Goal: Feedback & Contribution: Leave review/rating

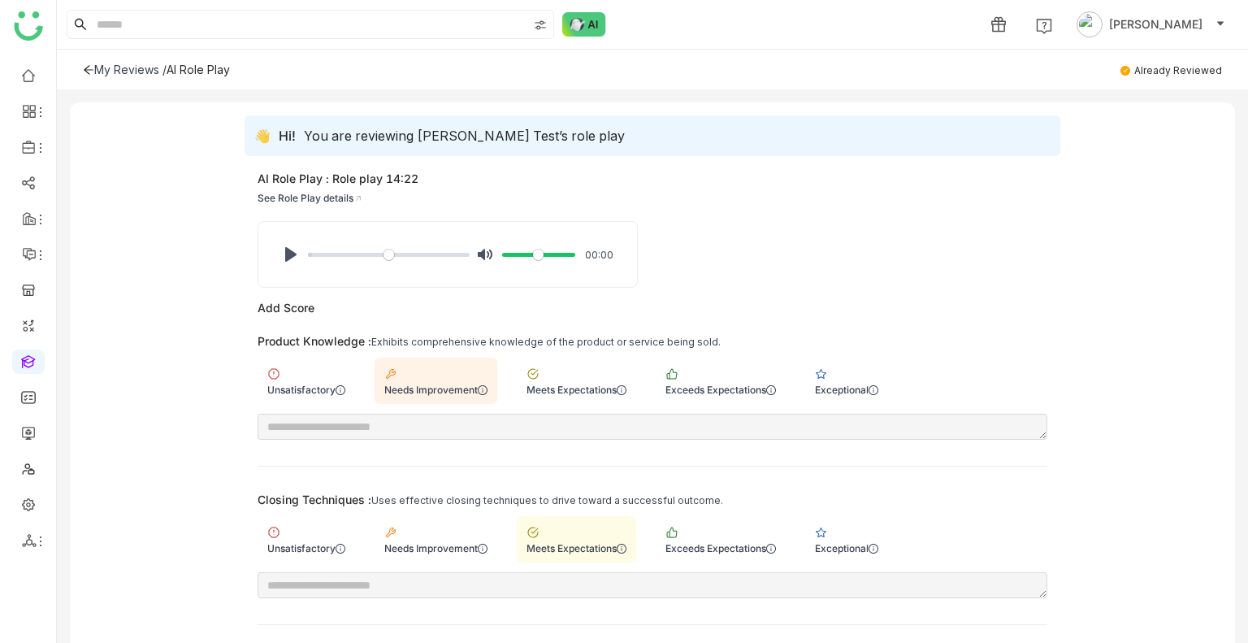
click at [88, 58] on div "My Reviews / AI Role Play Already Reviewed" at bounding box center [652, 70] width 1191 height 40
click at [88, 61] on div "My Reviews / AI Role Play Already Reviewed" at bounding box center [652, 70] width 1191 height 40
click at [88, 73] on icon at bounding box center [89, 69] width 10 height 9
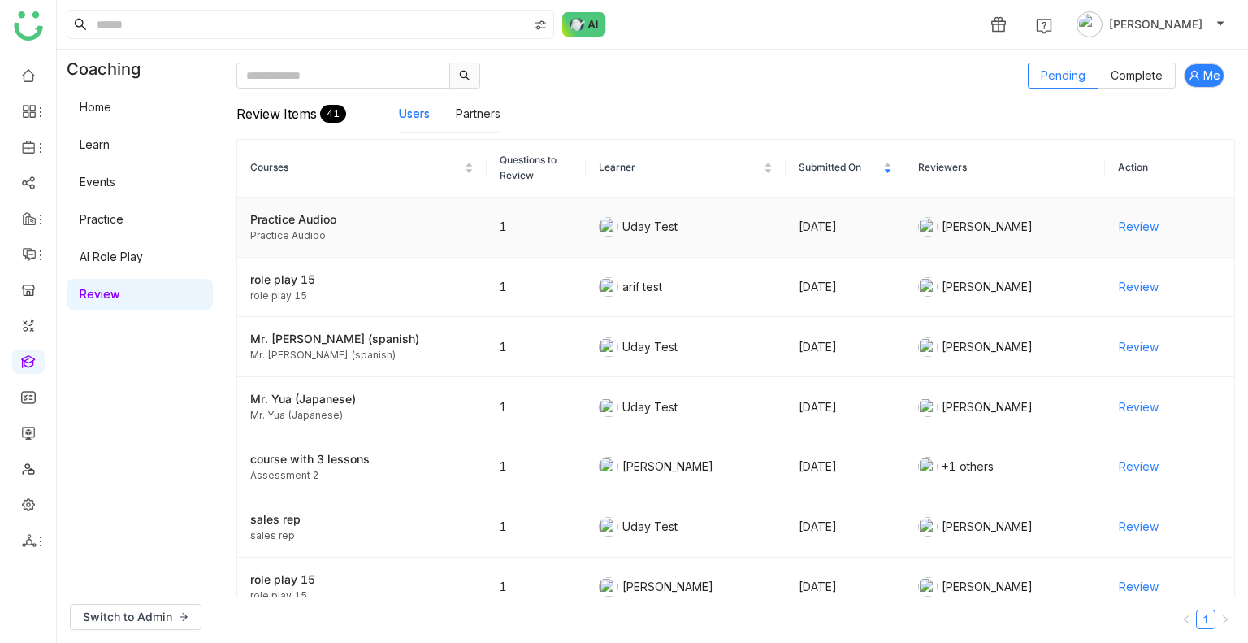
click at [1125, 226] on span "Review" at bounding box center [1139, 227] width 40 height 18
click at [884, 98] on div "Review Items 41 Users Partners" at bounding box center [735, 114] width 999 height 50
click at [315, 9] on div "1 Uday Bhanu" at bounding box center [652, 24] width 1191 height 49
click at [1137, 283] on span "Review" at bounding box center [1139, 287] width 40 height 18
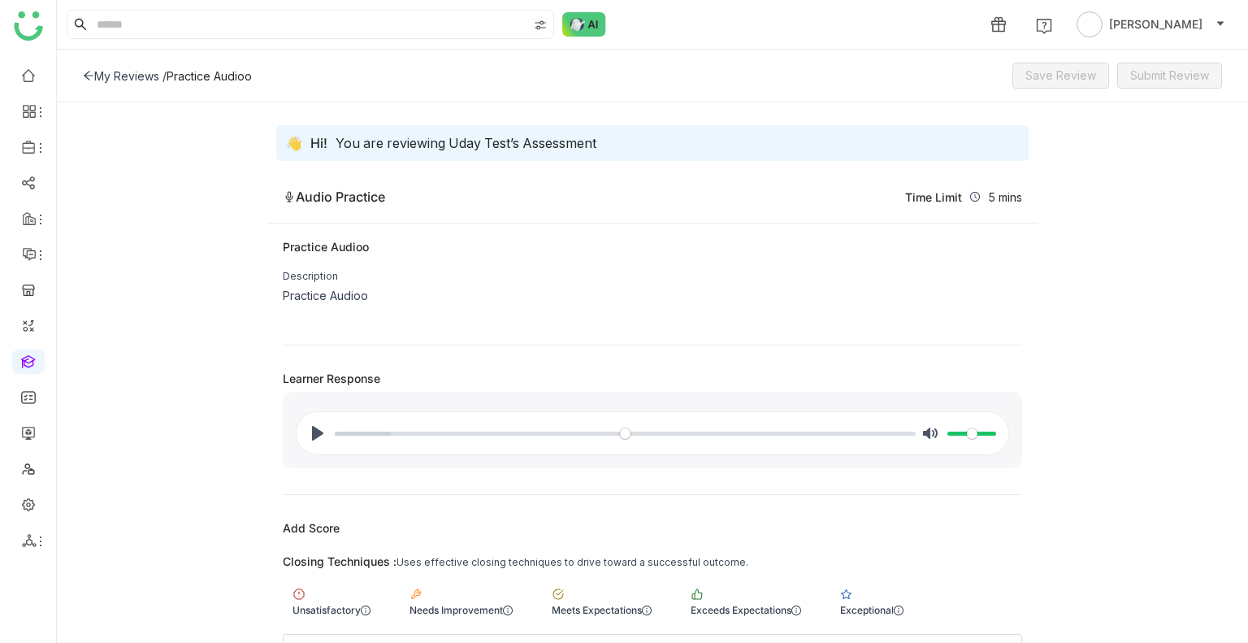
scroll to position [152, 0]
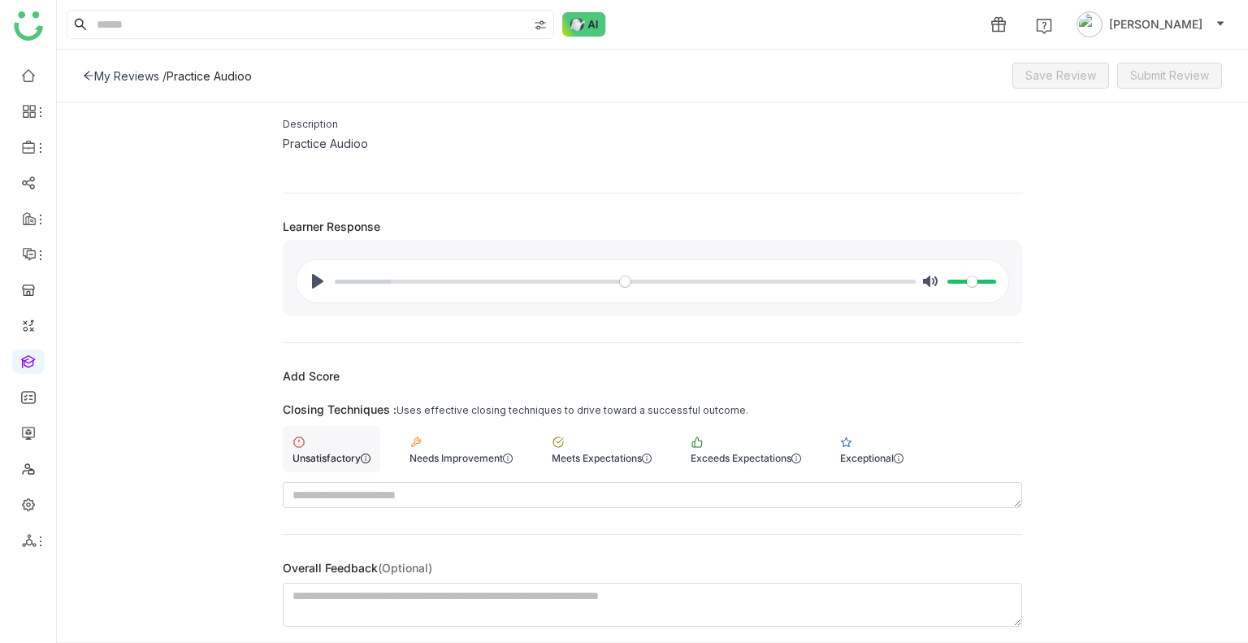
click at [351, 448] on div "Unsatisfactory" at bounding box center [332, 449] width 98 height 46
click at [354, 490] on textarea at bounding box center [653, 495] width 740 height 26
click at [354, 490] on textarea "***" at bounding box center [653, 495] width 740 height 26
type textarea "*******"
click at [347, 607] on textarea "*" at bounding box center [653, 605] width 740 height 44
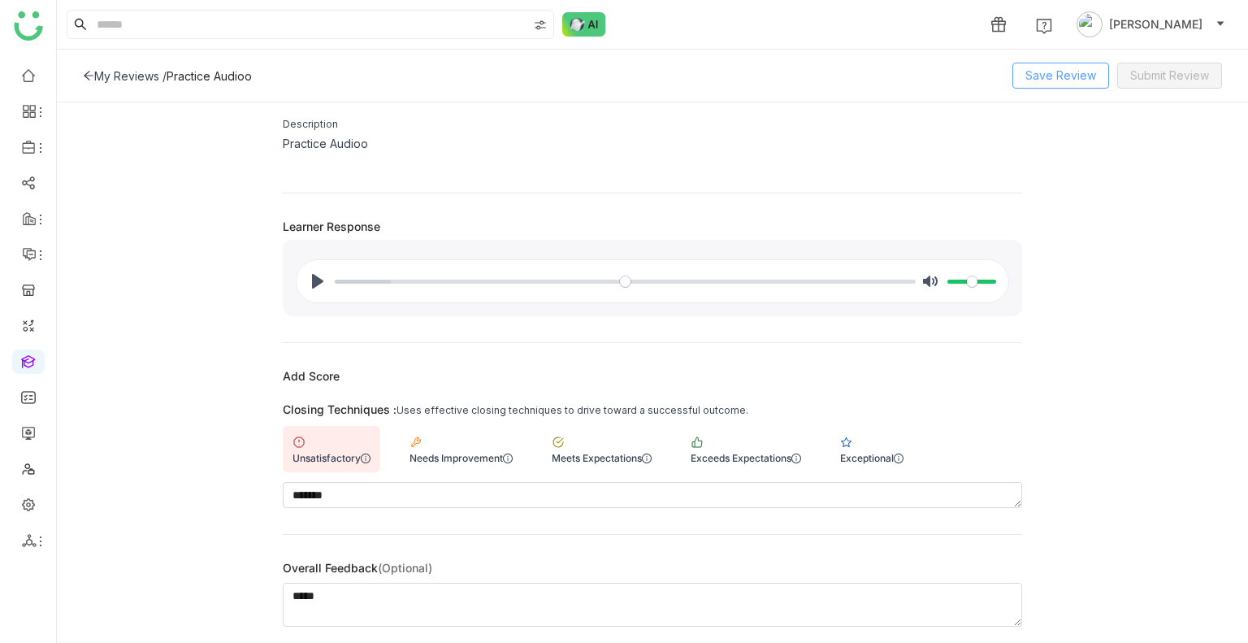
click at [1078, 80] on span "Save Review" at bounding box center [1061, 76] width 71 height 18
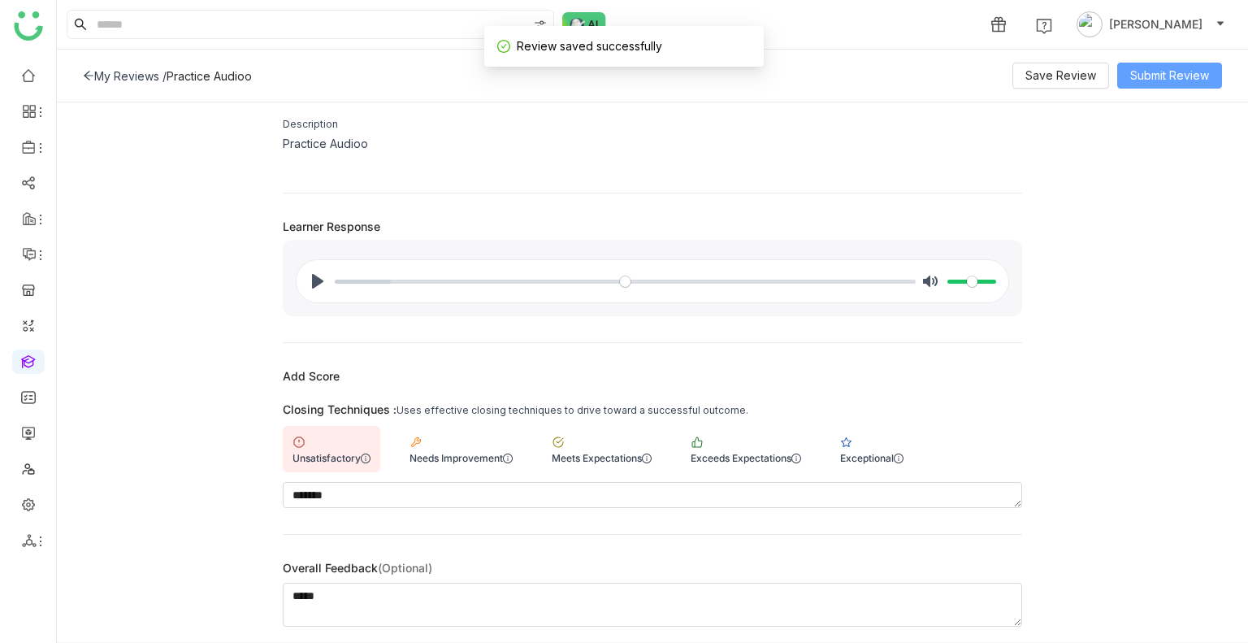
click at [1156, 74] on span "Submit Review" at bounding box center [1169, 76] width 79 height 18
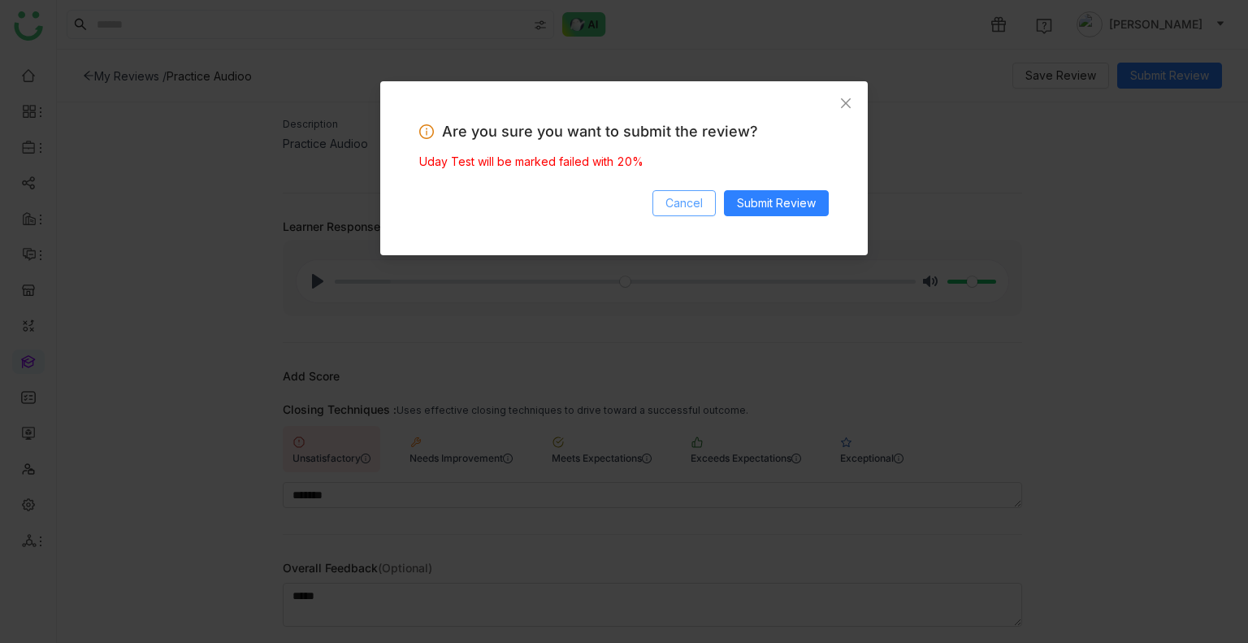
click at [679, 207] on span "Cancel" at bounding box center [684, 203] width 37 height 18
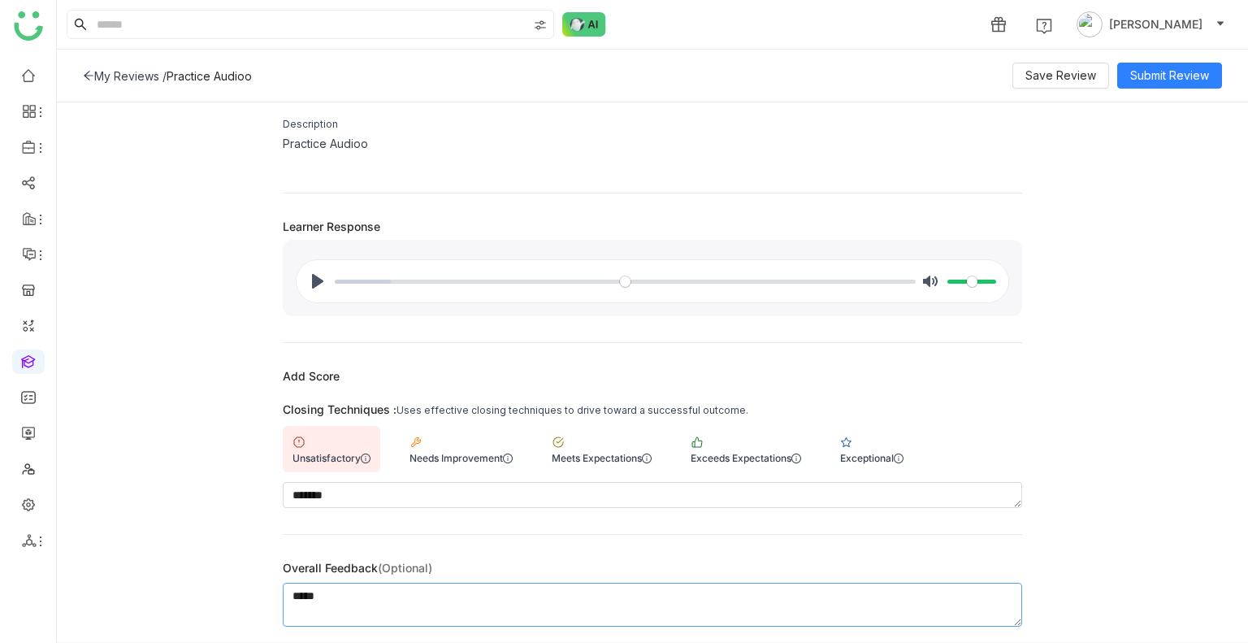
click at [375, 590] on textarea "*****" at bounding box center [653, 605] width 740 height 44
type textarea "**********"
click at [1069, 72] on span "Save Review" at bounding box center [1061, 76] width 71 height 18
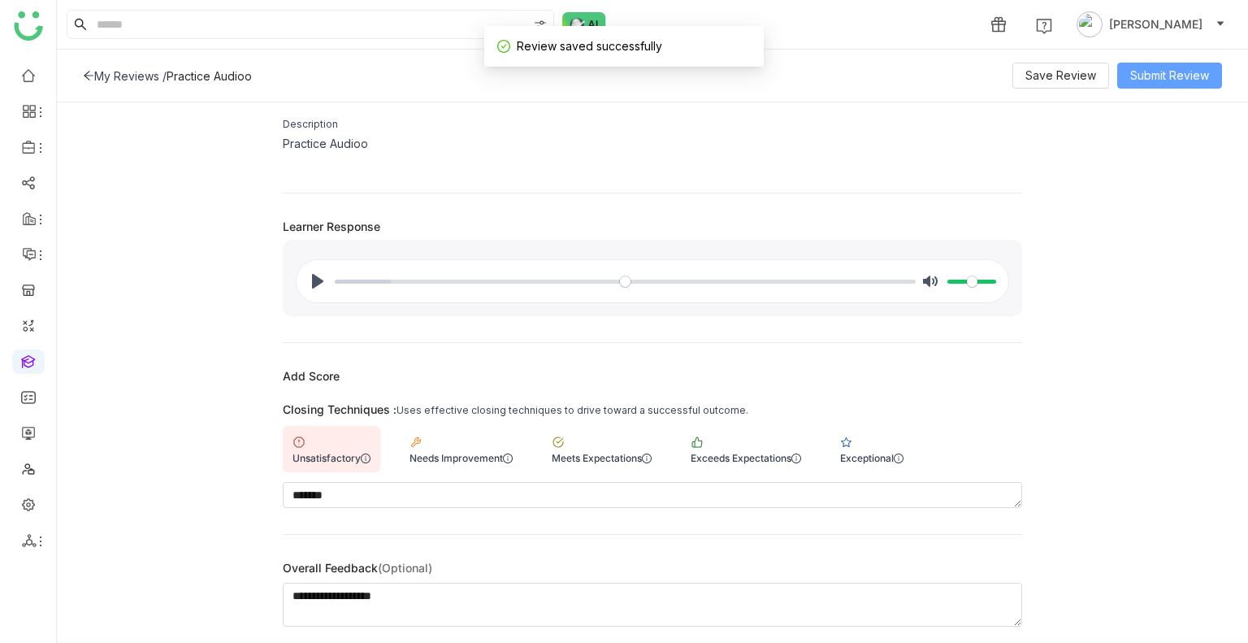
click at [1134, 76] on span "Submit Review" at bounding box center [1169, 76] width 79 height 18
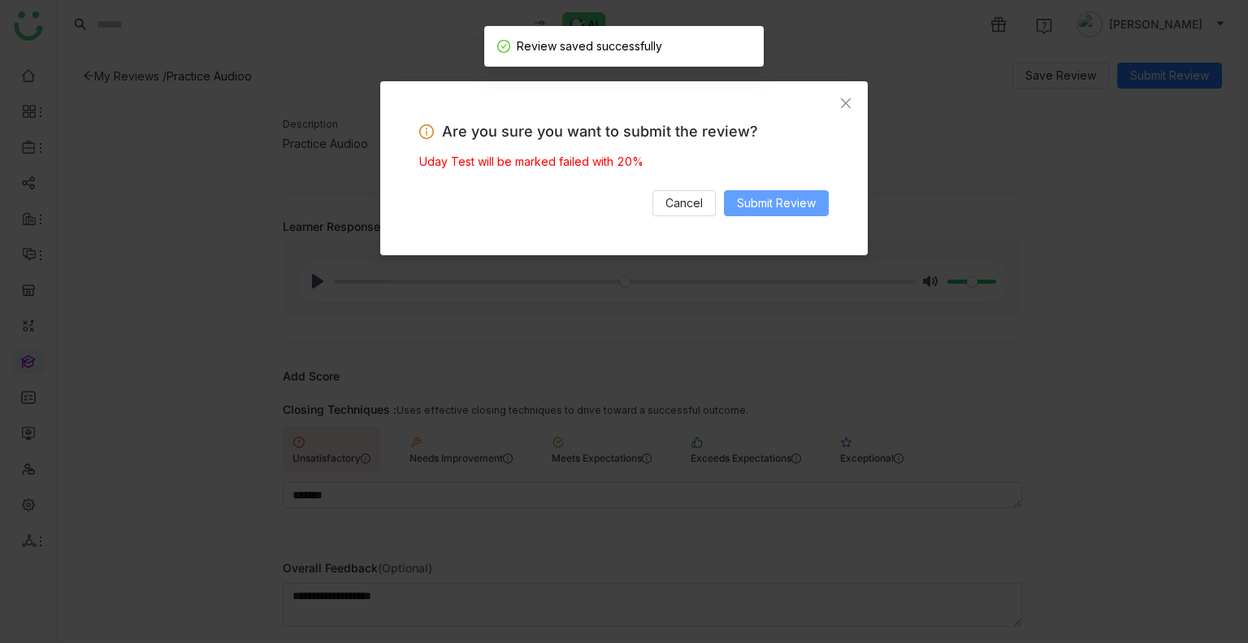
click at [753, 199] on span "Submit Review" at bounding box center [776, 203] width 79 height 18
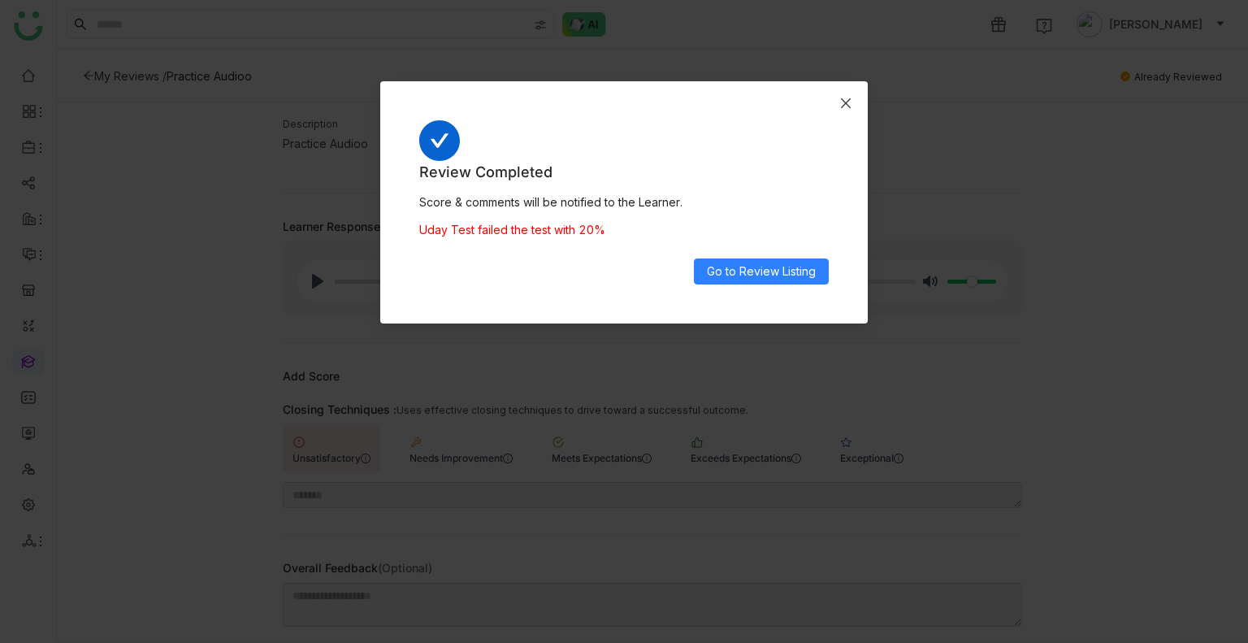
click at [852, 99] on icon "Close" at bounding box center [845, 103] width 13 height 13
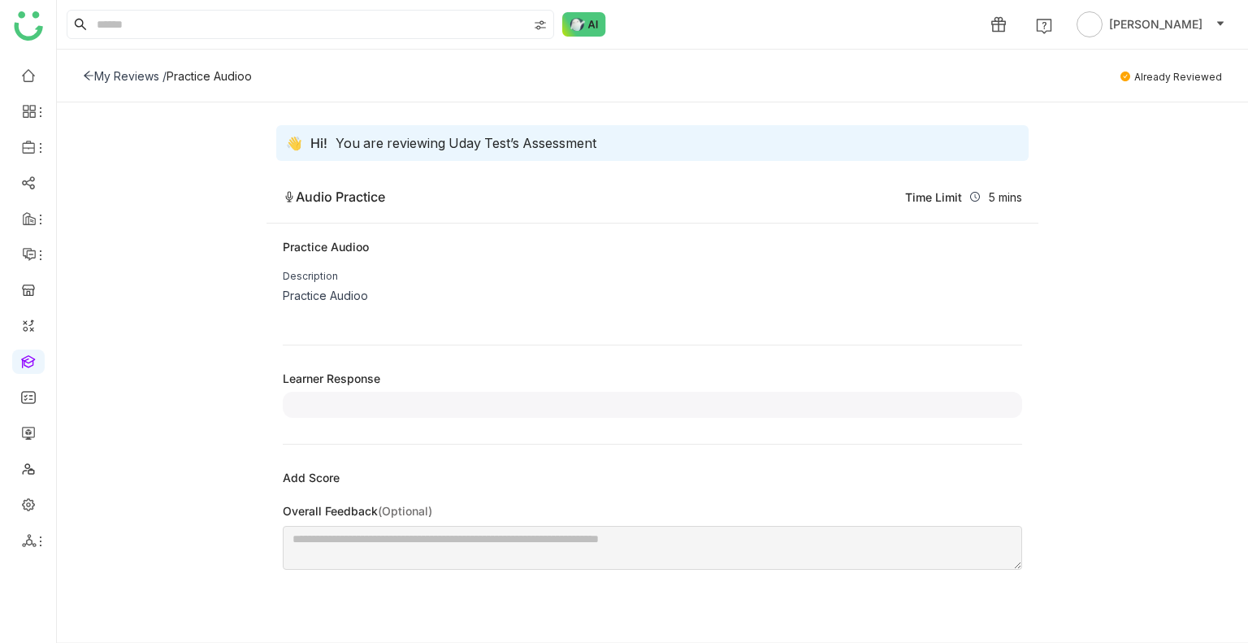
type textarea "**********"
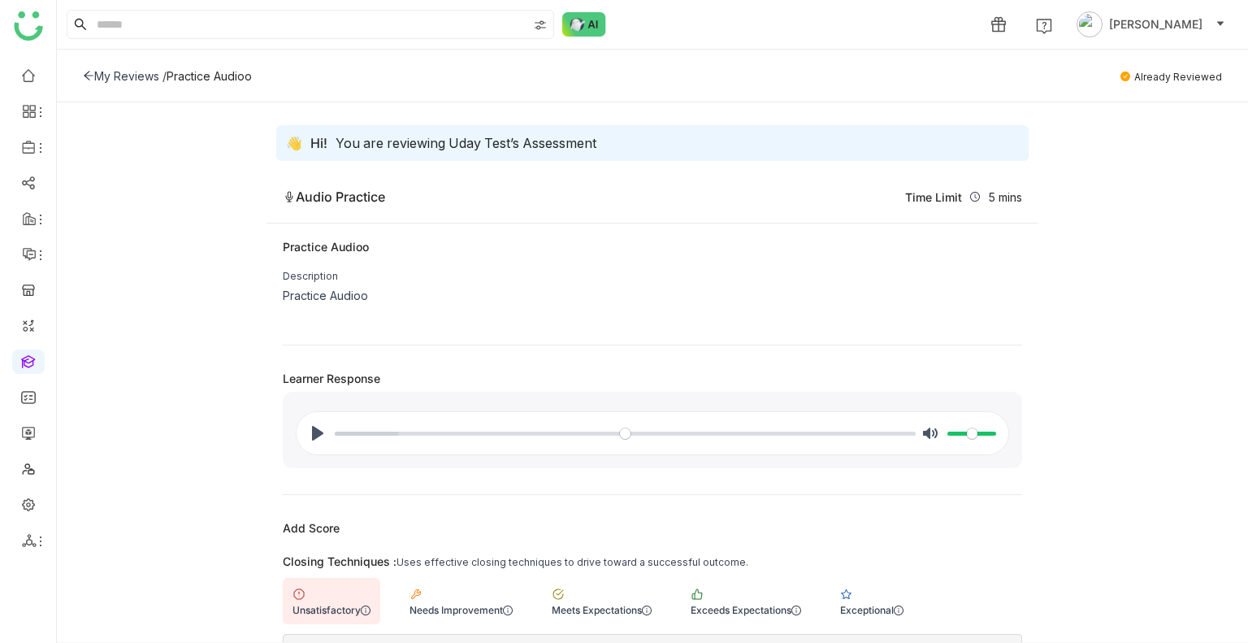
click at [132, 75] on div "My Reviews /" at bounding box center [130, 76] width 72 height 14
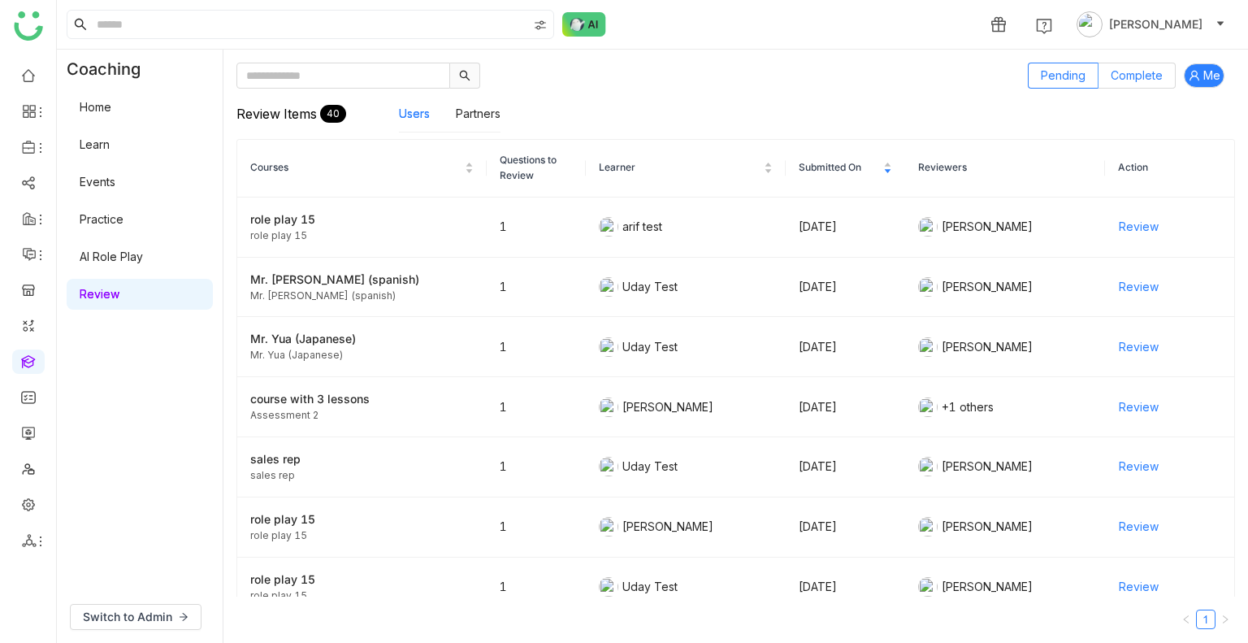
click at [1152, 72] on span "Complete" at bounding box center [1137, 75] width 52 height 14
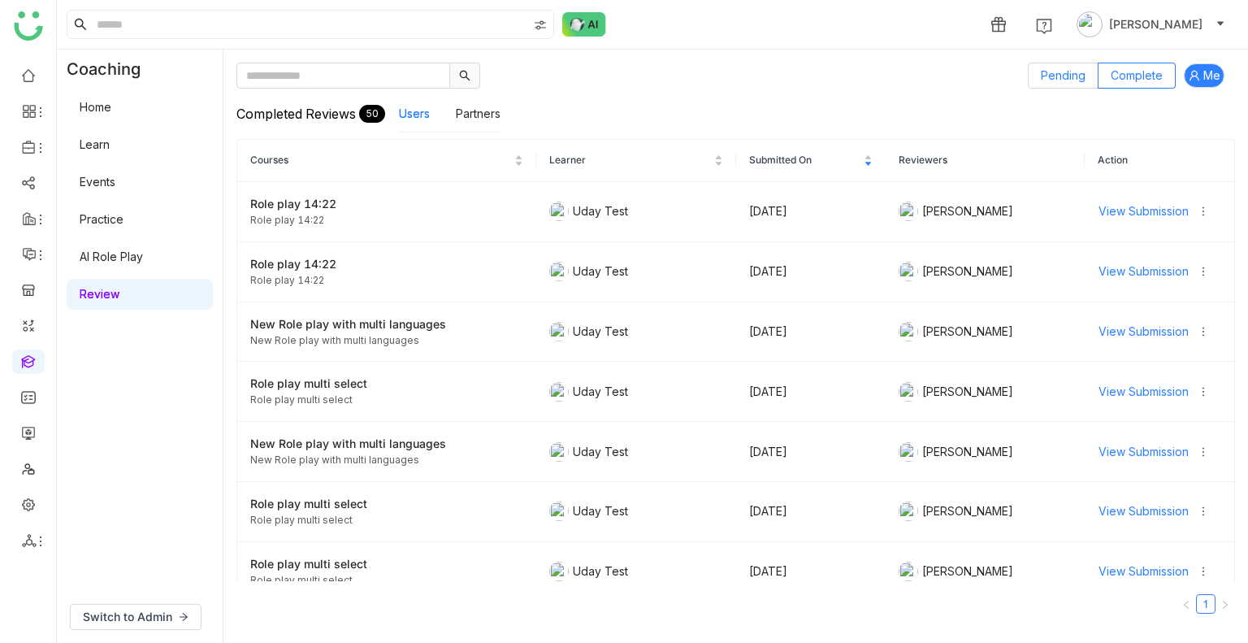
click at [1070, 74] on span "Pending" at bounding box center [1063, 75] width 45 height 14
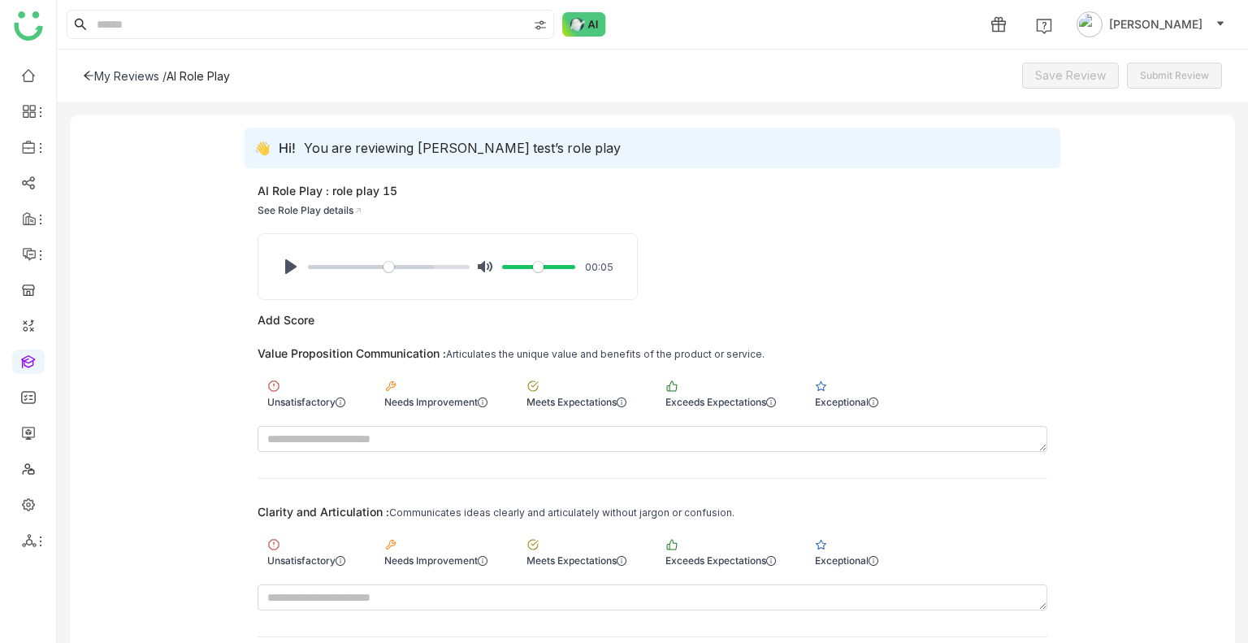
click at [90, 84] on div "My Reviews / AI Role Play Save Review Submit Review" at bounding box center [652, 76] width 1191 height 52
click at [91, 77] on icon at bounding box center [88, 75] width 11 height 11
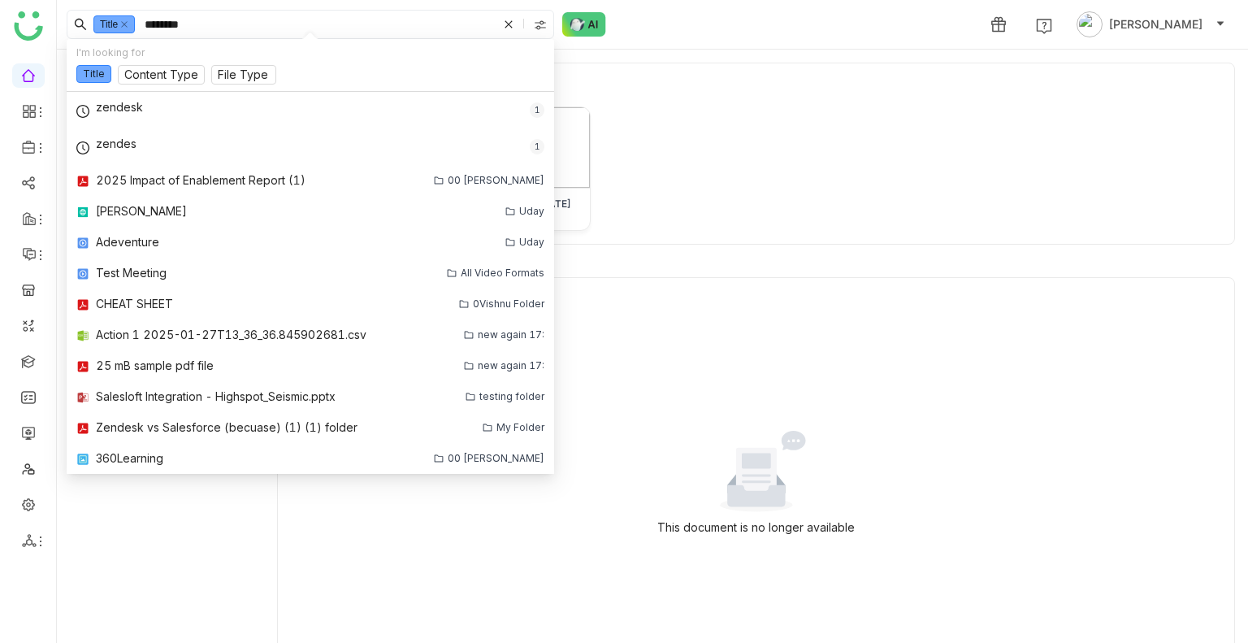
click at [702, 37] on div "Title ******* 1 [PERSON_NAME]" at bounding box center [652, 24] width 1191 height 49
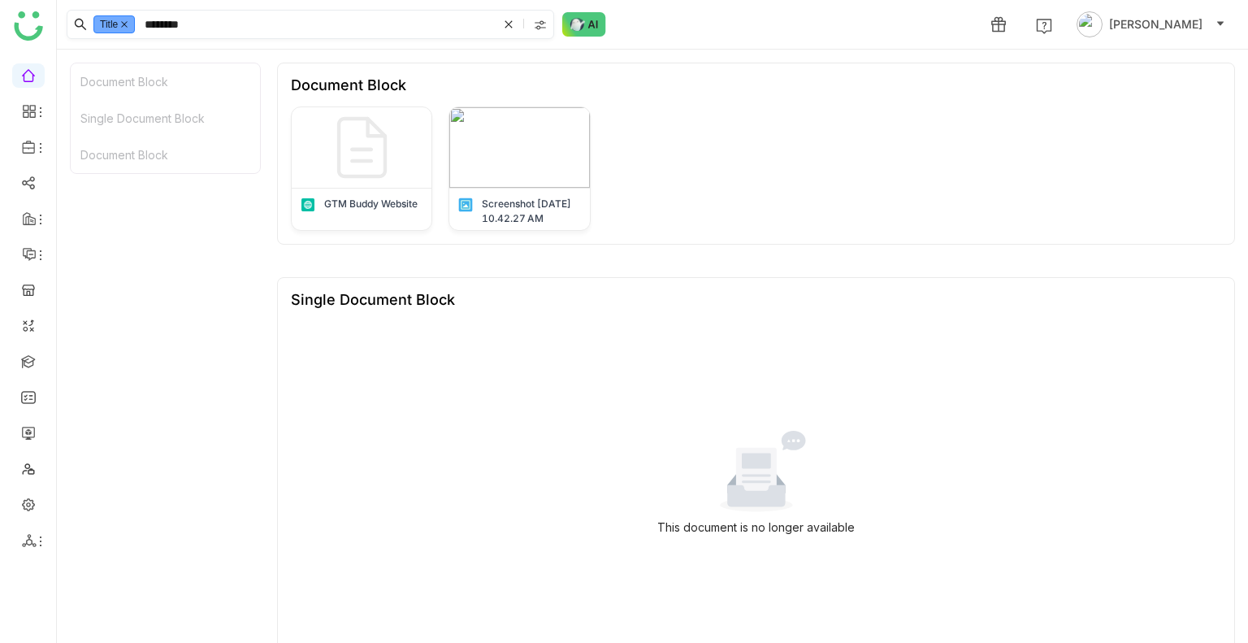
click at [124, 26] on icon at bounding box center [124, 24] width 7 height 7
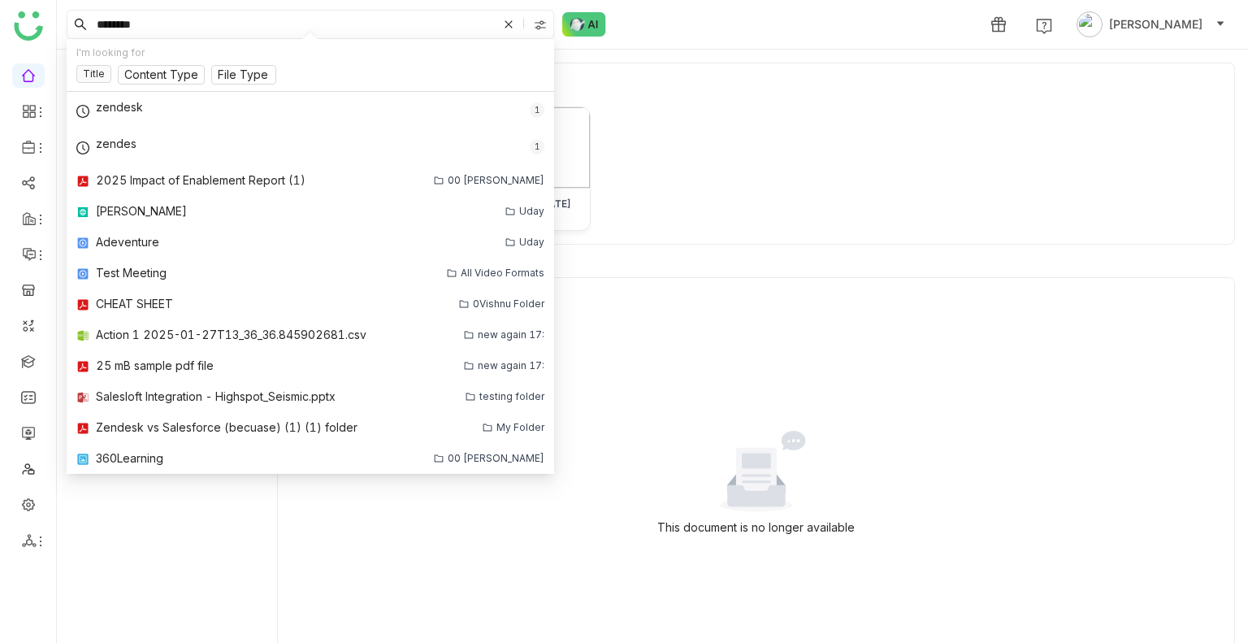
click at [153, 22] on input "*******" at bounding box center [295, 25] width 404 height 28
click at [23, 80] on link at bounding box center [28, 74] width 15 height 14
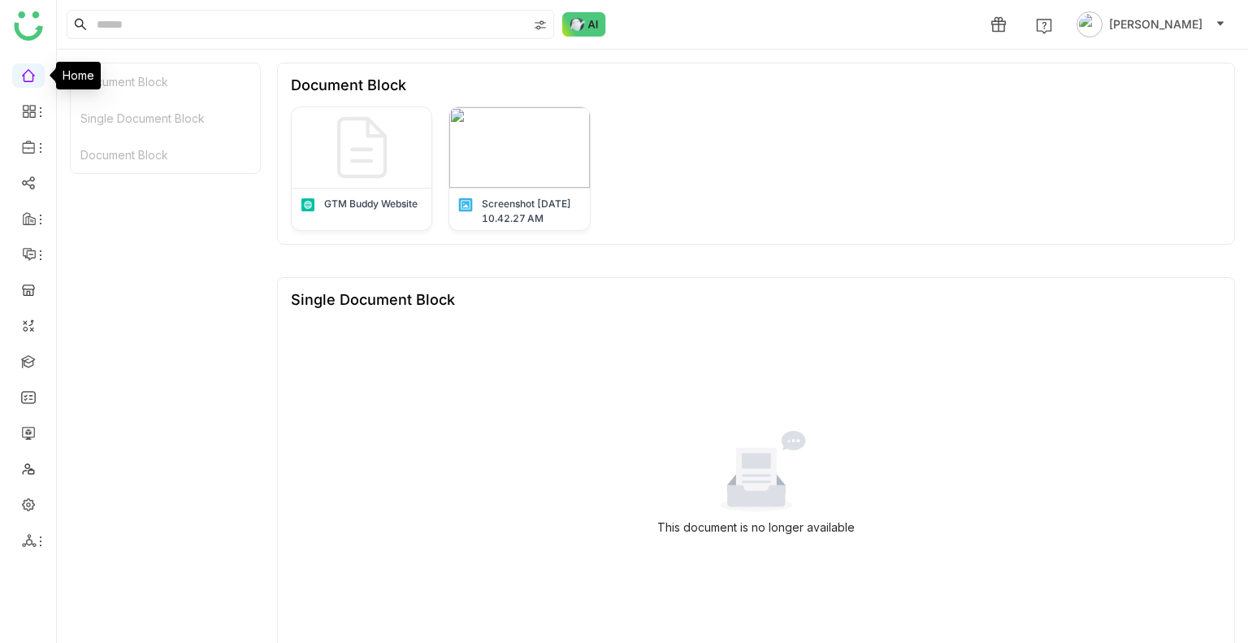
click at [23, 80] on link at bounding box center [28, 74] width 15 height 14
click at [505, 148] on img at bounding box center [519, 147] width 140 height 80
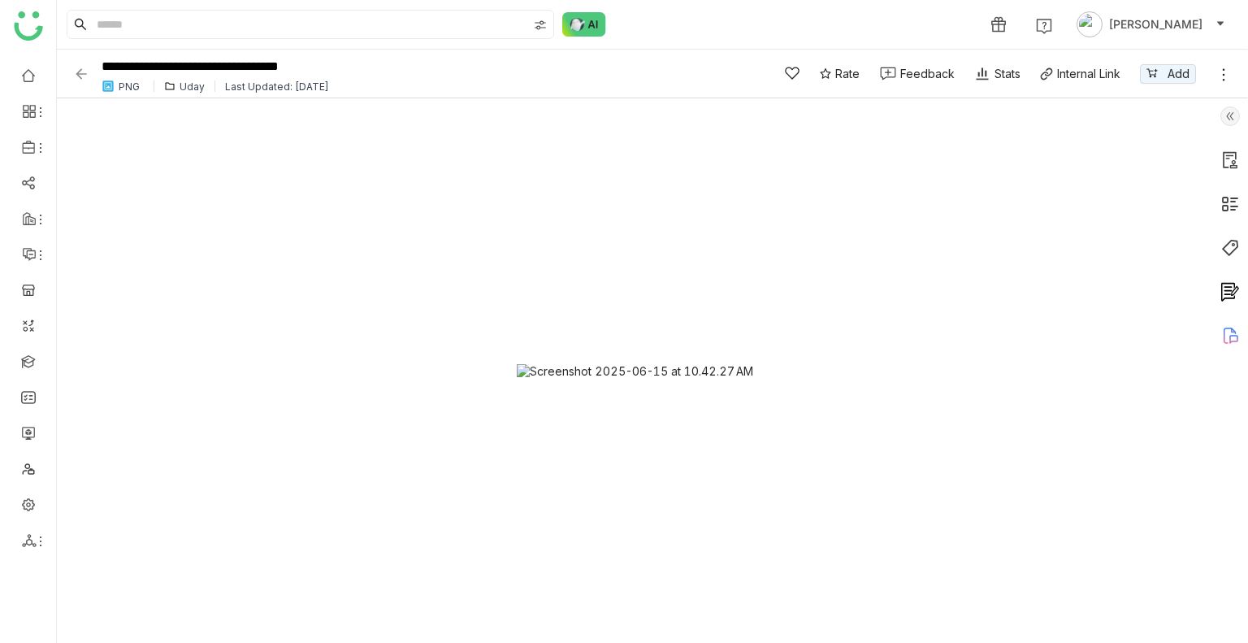
click at [82, 76] on img at bounding box center [81, 74] width 16 height 16
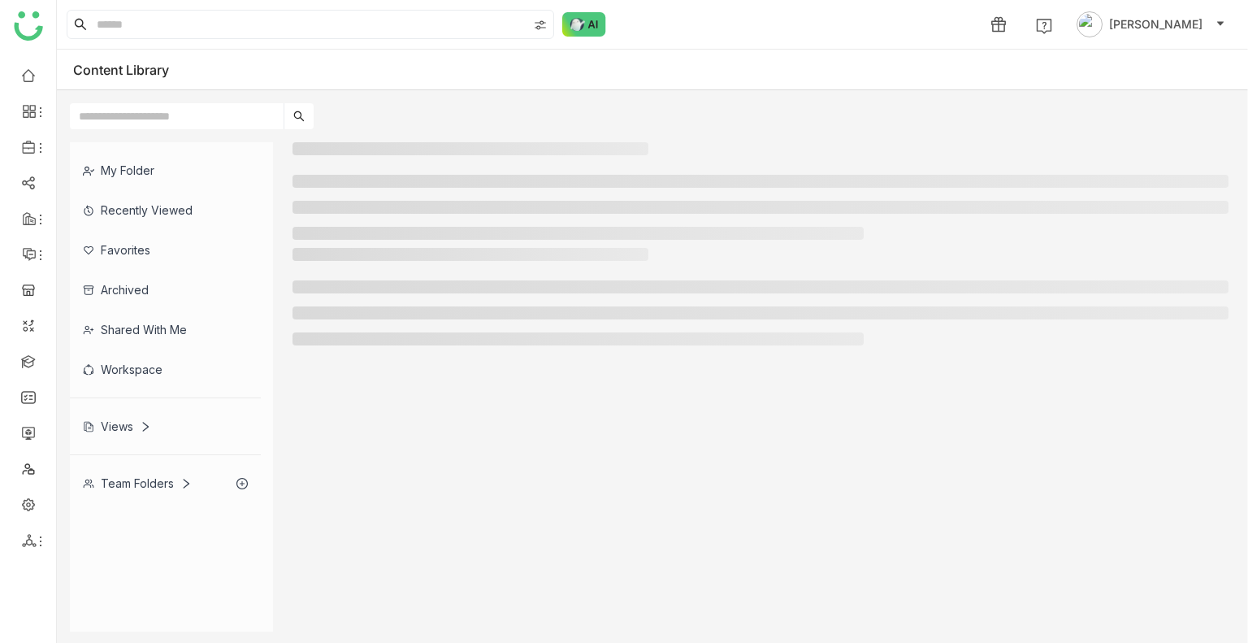
click at [85, 74] on div "Content Library" at bounding box center [133, 70] width 120 height 16
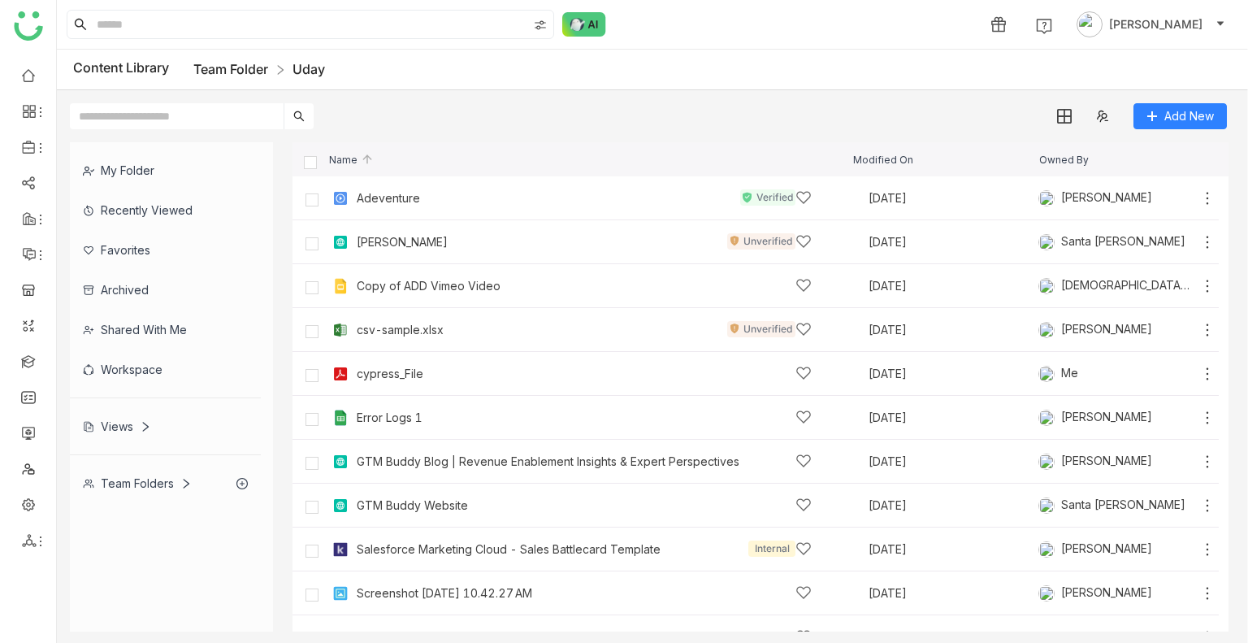
click at [253, 64] on link "Team Folder" at bounding box center [230, 69] width 75 height 16
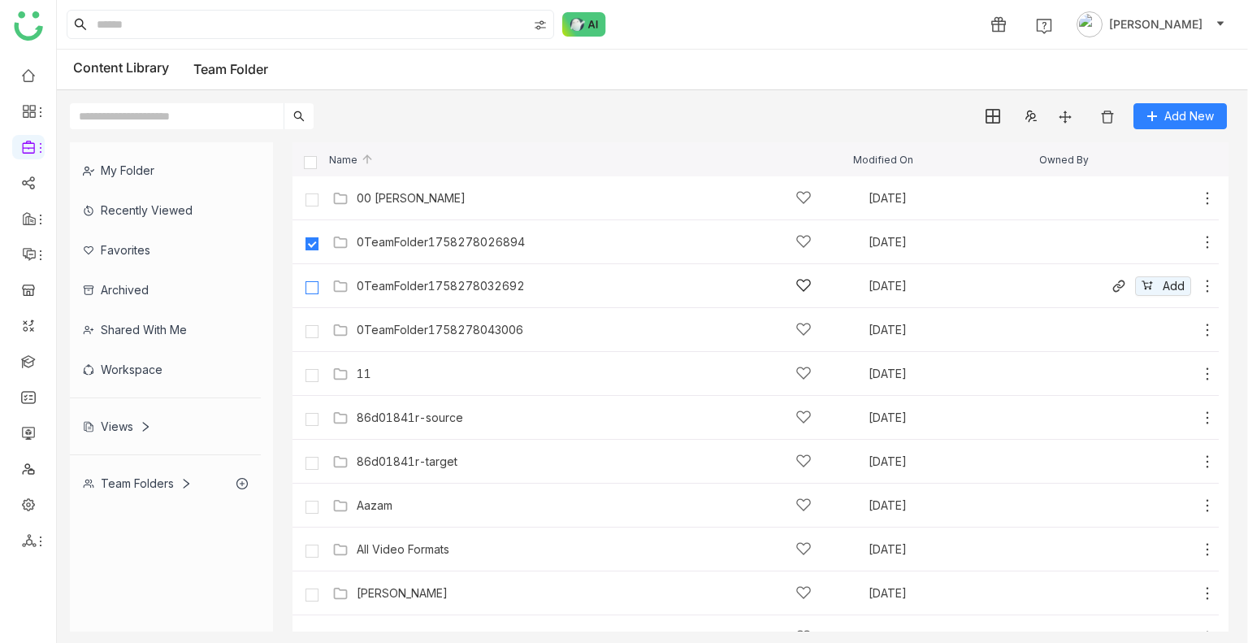
click at [312, 275] on label at bounding box center [312, 286] width 33 height 39
click at [1115, 111] on img at bounding box center [1108, 117] width 16 height 16
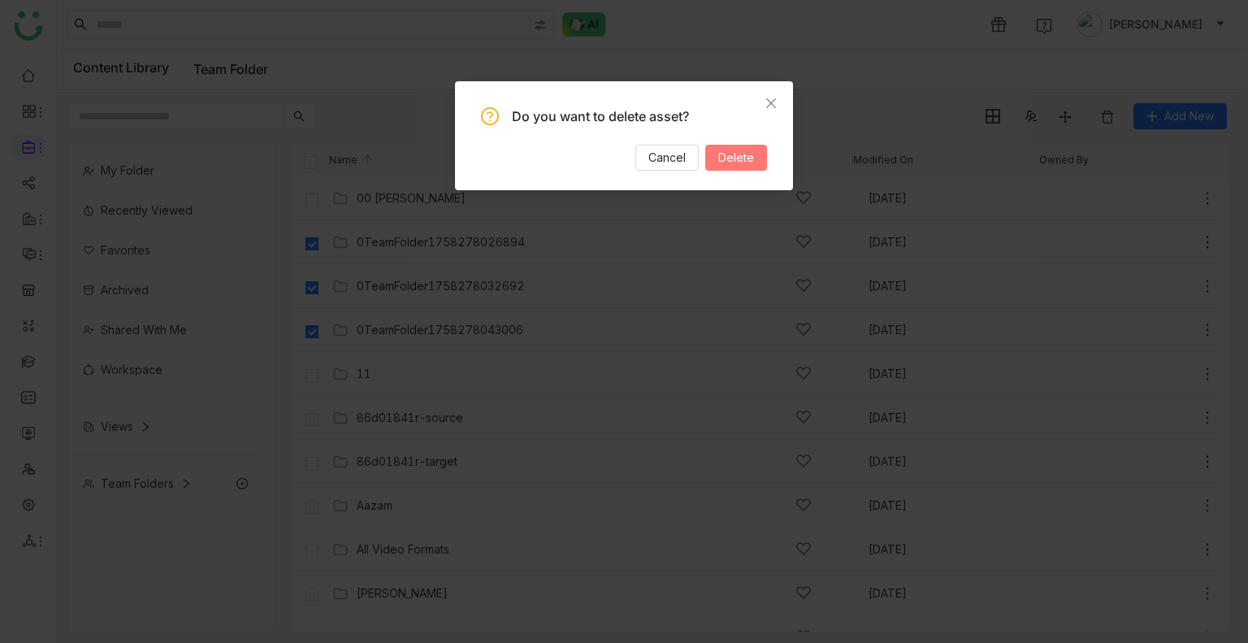
click at [733, 154] on span "Delete" at bounding box center [736, 158] width 36 height 18
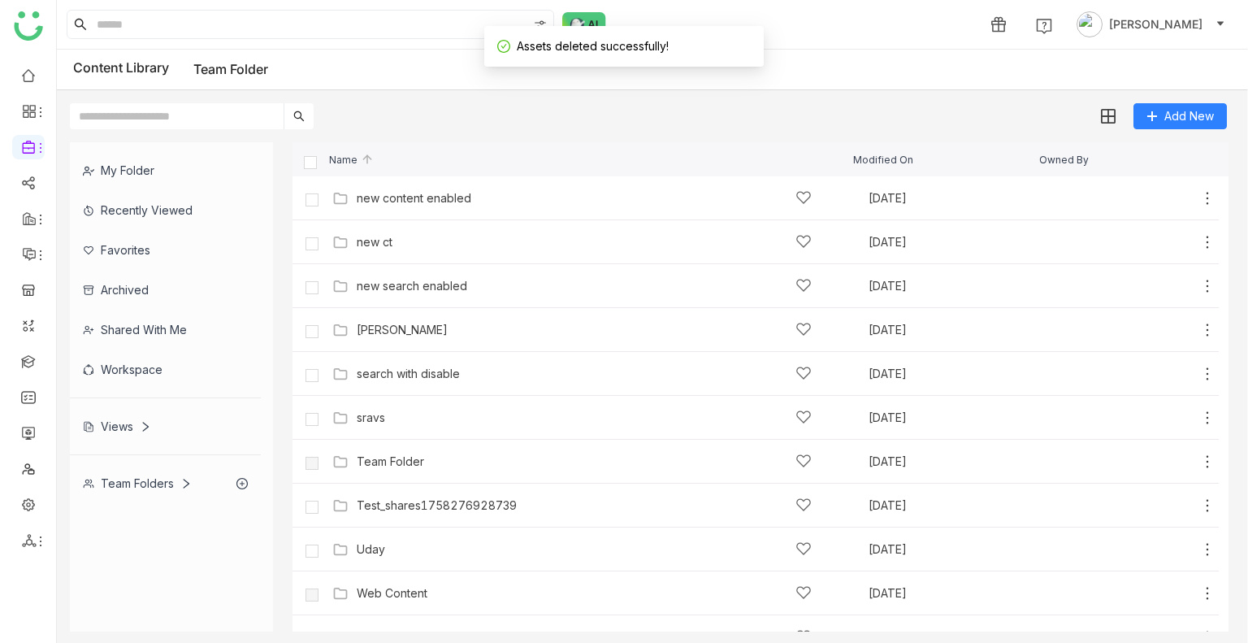
scroll to position [597, 0]
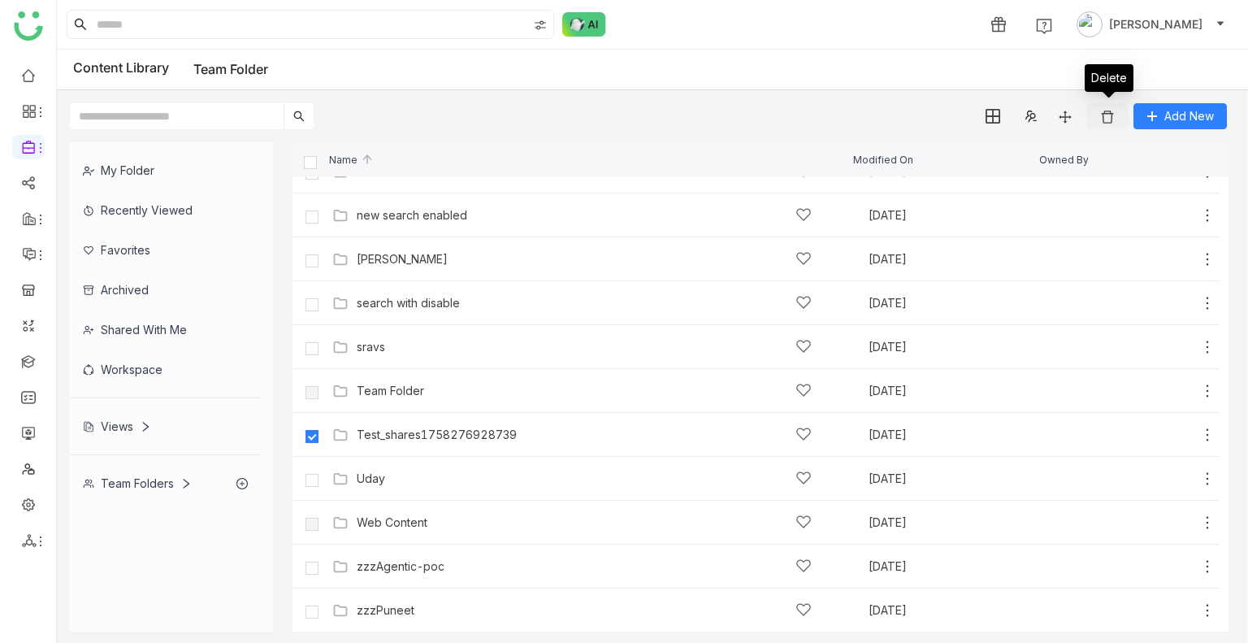
click at [1108, 122] on img at bounding box center [1108, 117] width 16 height 16
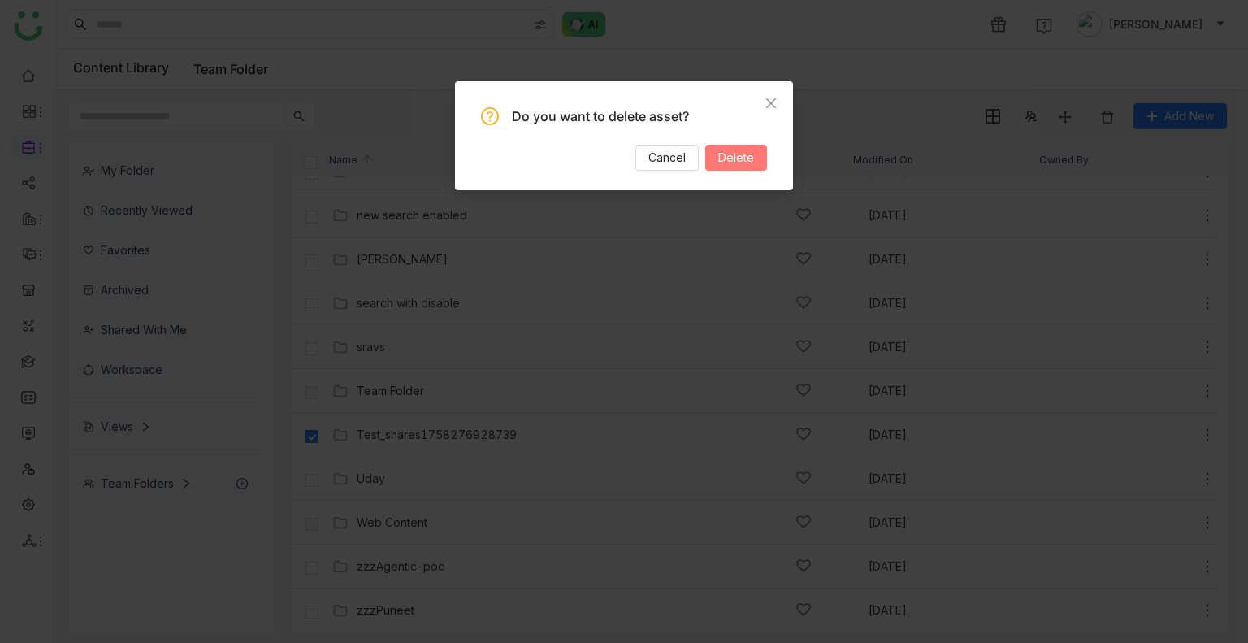
click at [749, 159] on span "Delete" at bounding box center [736, 158] width 36 height 18
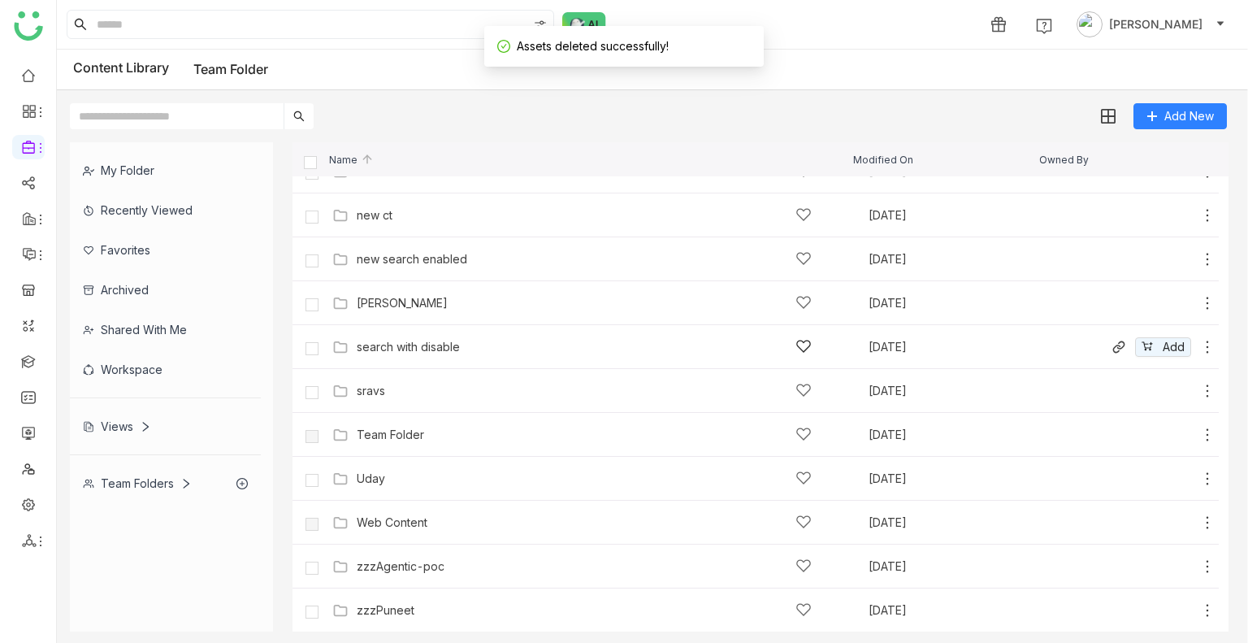
scroll to position [0, 0]
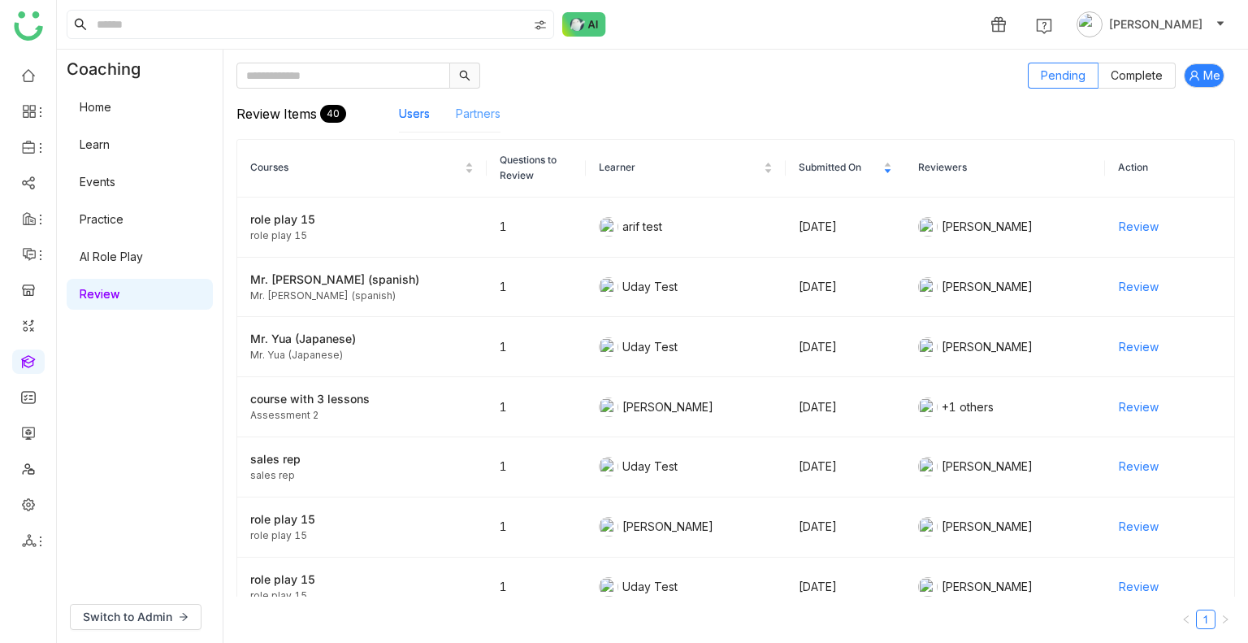
click at [466, 106] on link "Partners" at bounding box center [478, 113] width 45 height 14
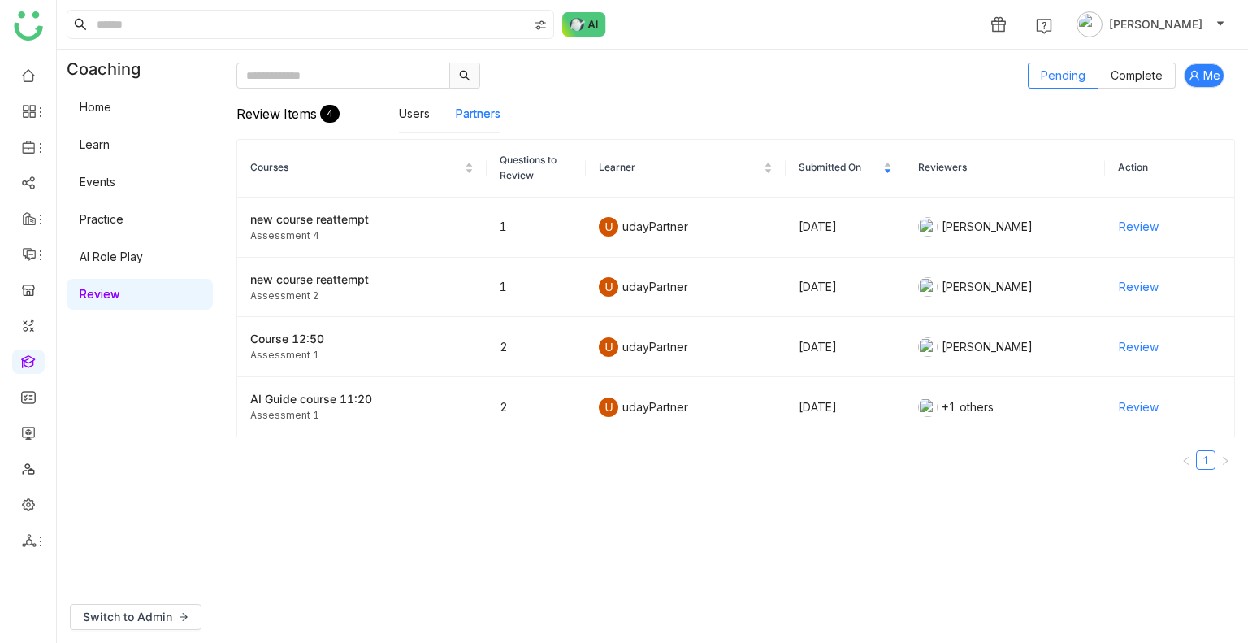
click at [434, 119] on div "Users Partners" at bounding box center [450, 113] width 102 height 37
click at [419, 119] on link "Users" at bounding box center [414, 113] width 31 height 14
